Goal: Transaction & Acquisition: Book appointment/travel/reservation

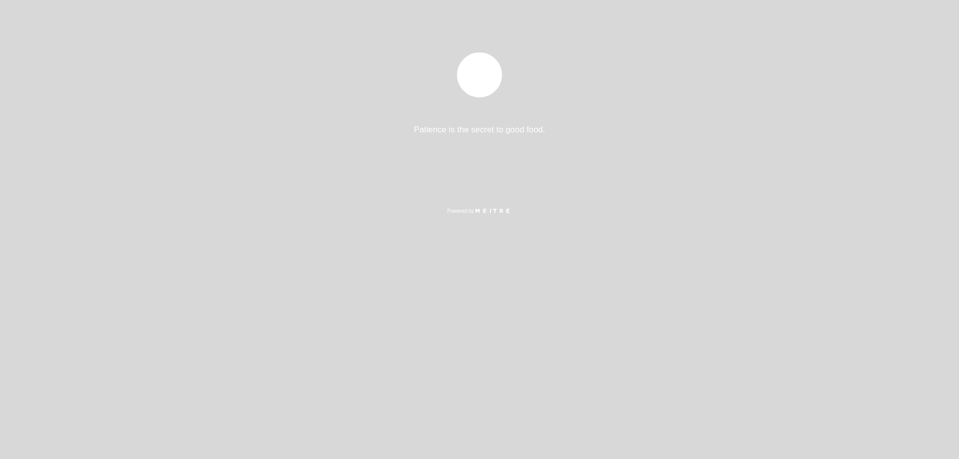
select select "es"
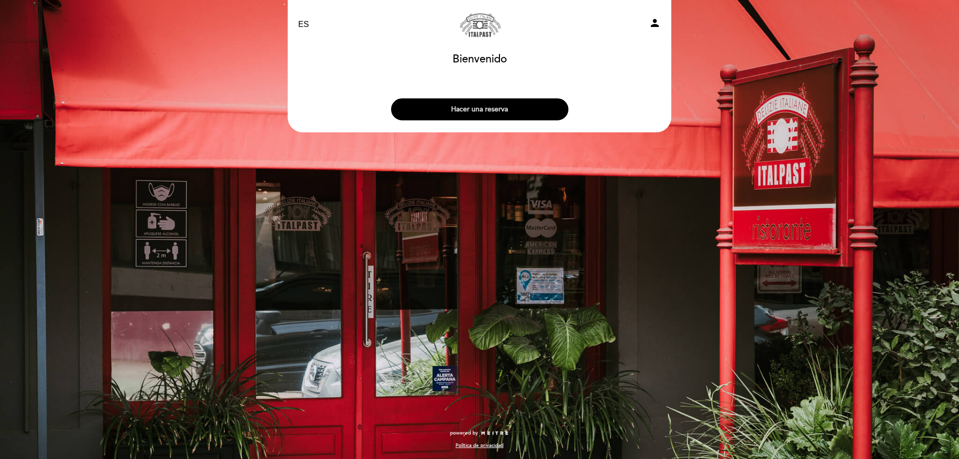
click at [458, 103] on button "Hacer una reserva" at bounding box center [479, 109] width 177 height 22
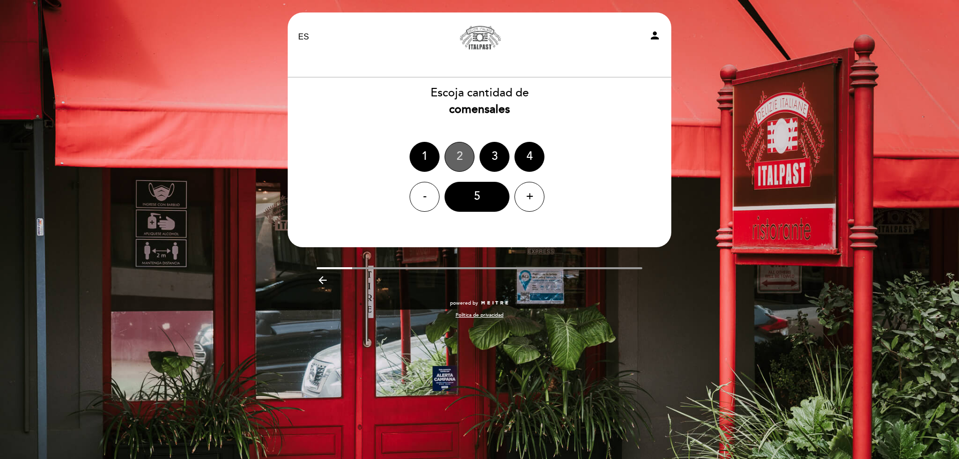
click at [469, 161] on div "2" at bounding box center [460, 157] width 30 height 30
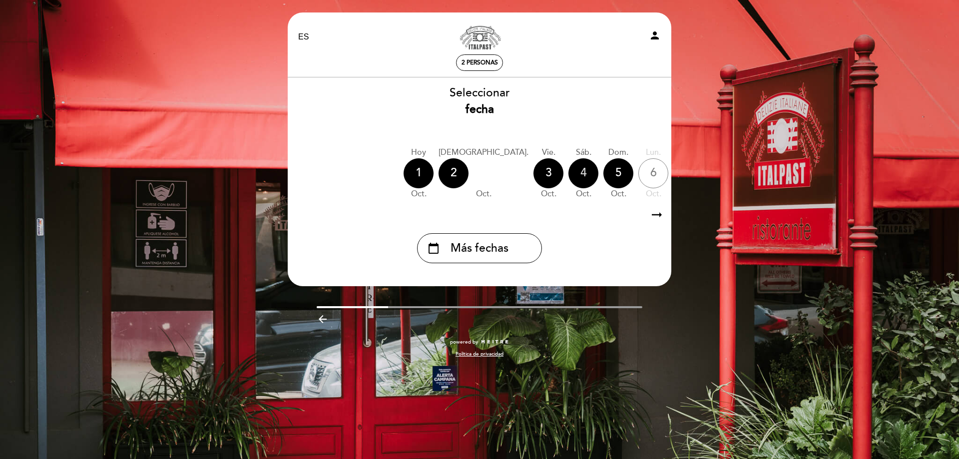
click at [568, 173] on div "4" at bounding box center [583, 173] width 30 height 30
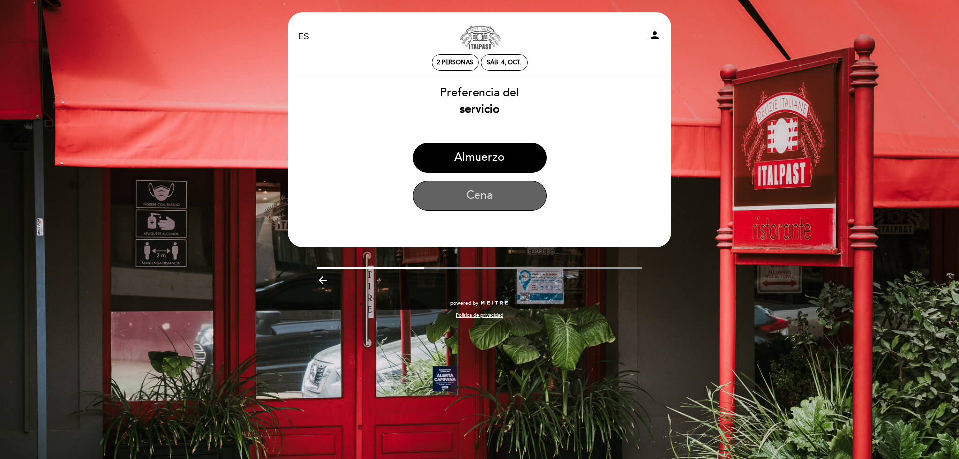
click at [510, 189] on button "Cena" at bounding box center [480, 196] width 134 height 30
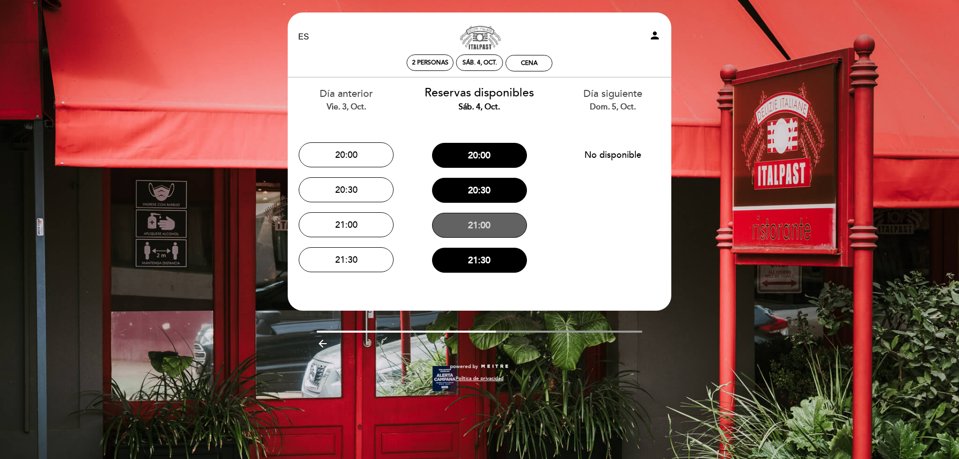
click at [497, 229] on button "21:00" at bounding box center [479, 225] width 95 height 25
